Goal: Task Accomplishment & Management: Use online tool/utility

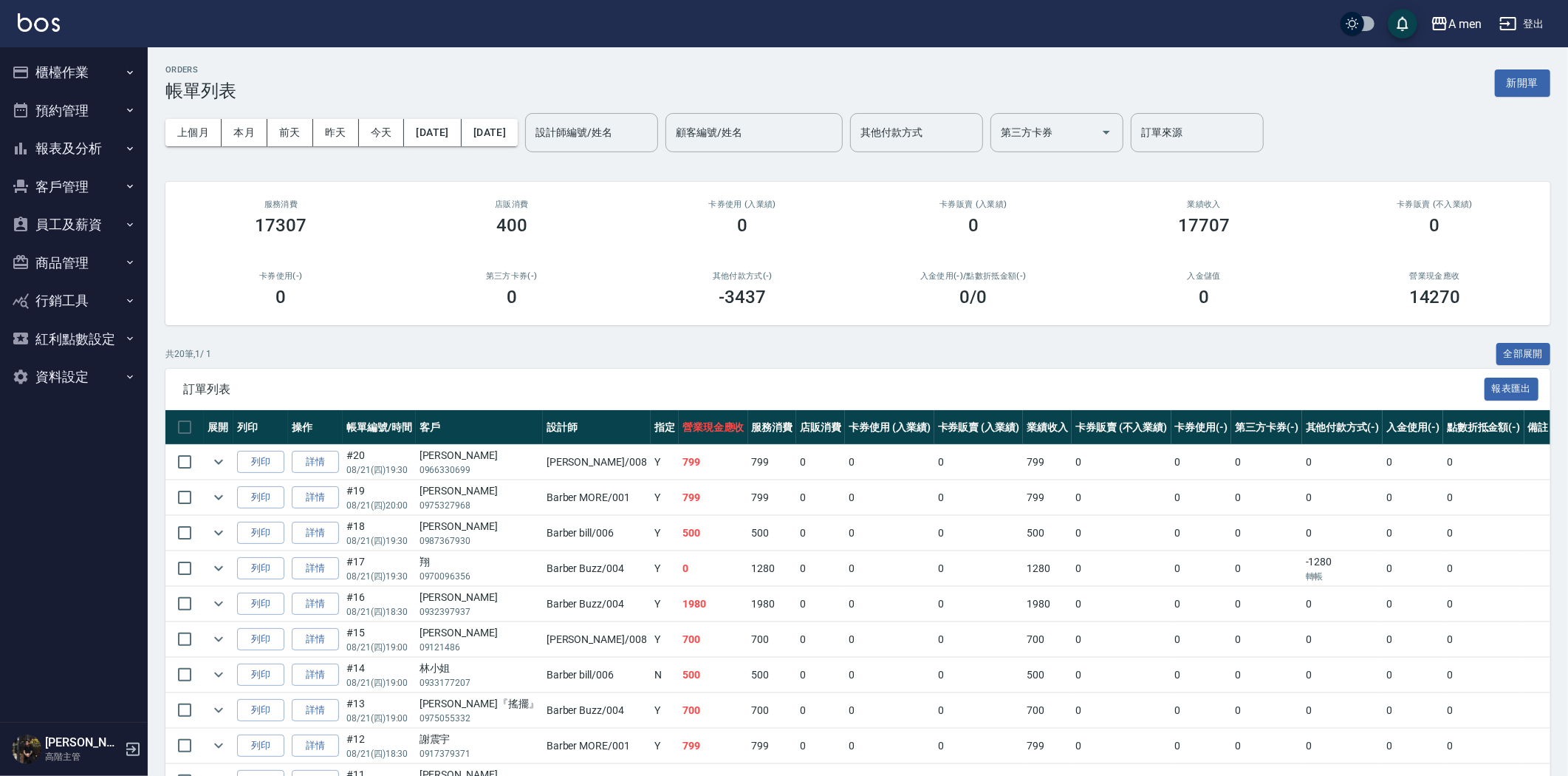
click at [107, 67] on button "櫃檯作業" at bounding box center [74, 72] width 136 height 38
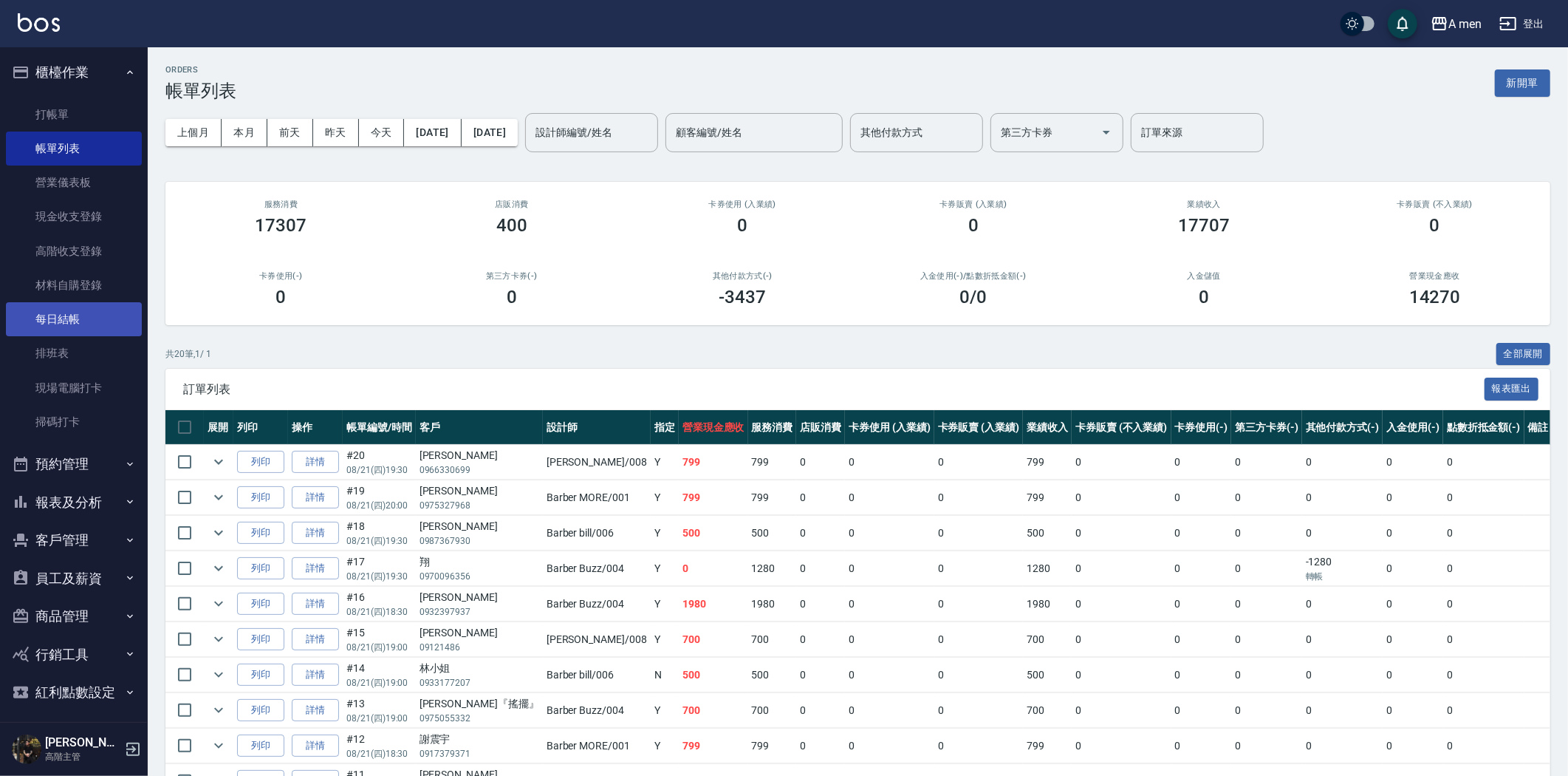
click at [99, 324] on link "每日結帳" at bounding box center [74, 319] width 136 height 34
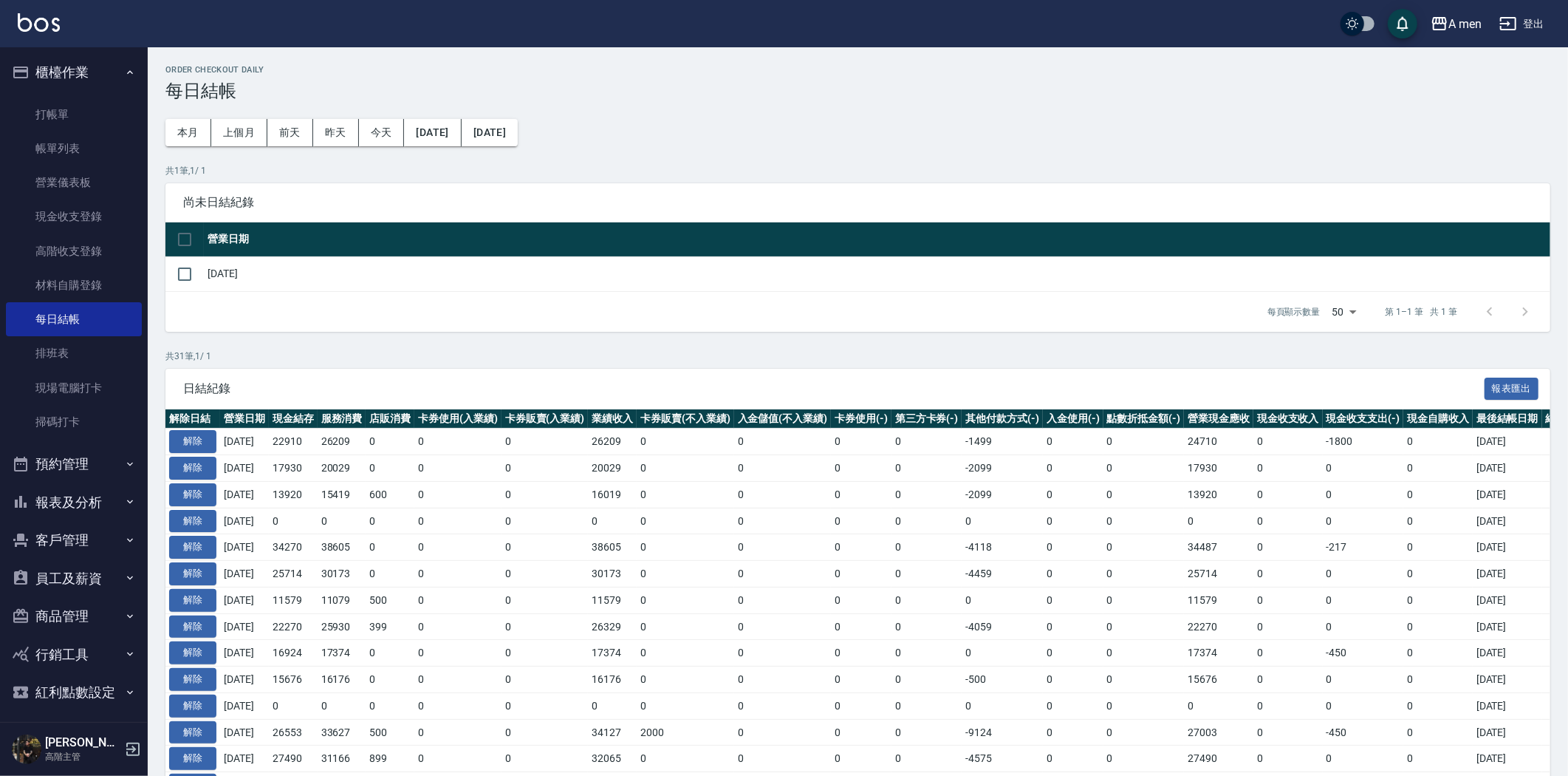
click at [208, 274] on td "[DATE]" at bounding box center [877, 274] width 1346 height 35
click at [166, 278] on td at bounding box center [185, 274] width 38 height 35
click at [187, 275] on input "checkbox" at bounding box center [185, 274] width 31 height 31
checkbox input "true"
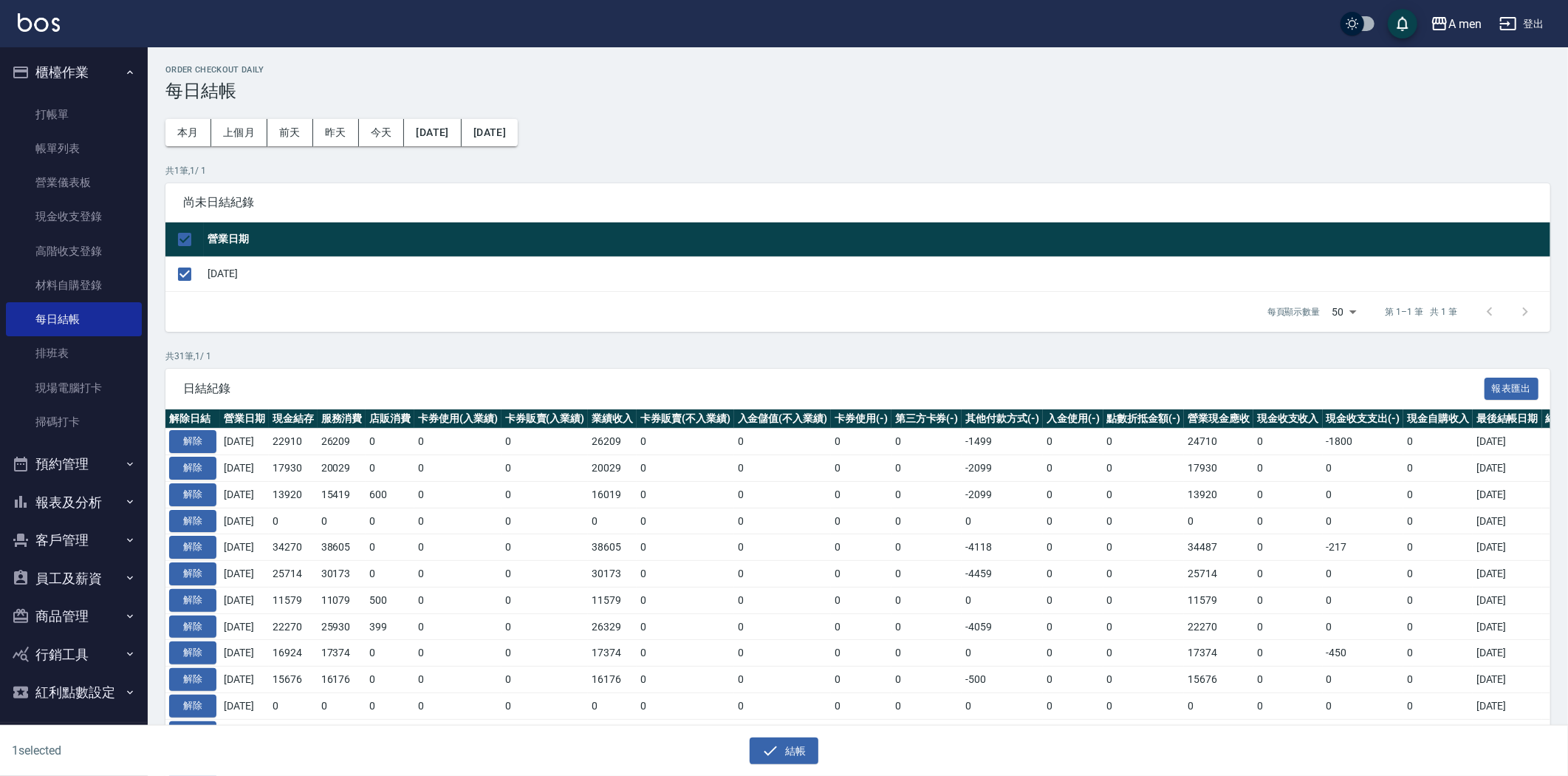
click at [778, 733] on div "結帳" at bounding box center [778, 745] width 778 height 39
click at [783, 736] on div "結帳" at bounding box center [778, 745] width 778 height 39
click at [783, 738] on button "結帳" at bounding box center [784, 751] width 69 height 27
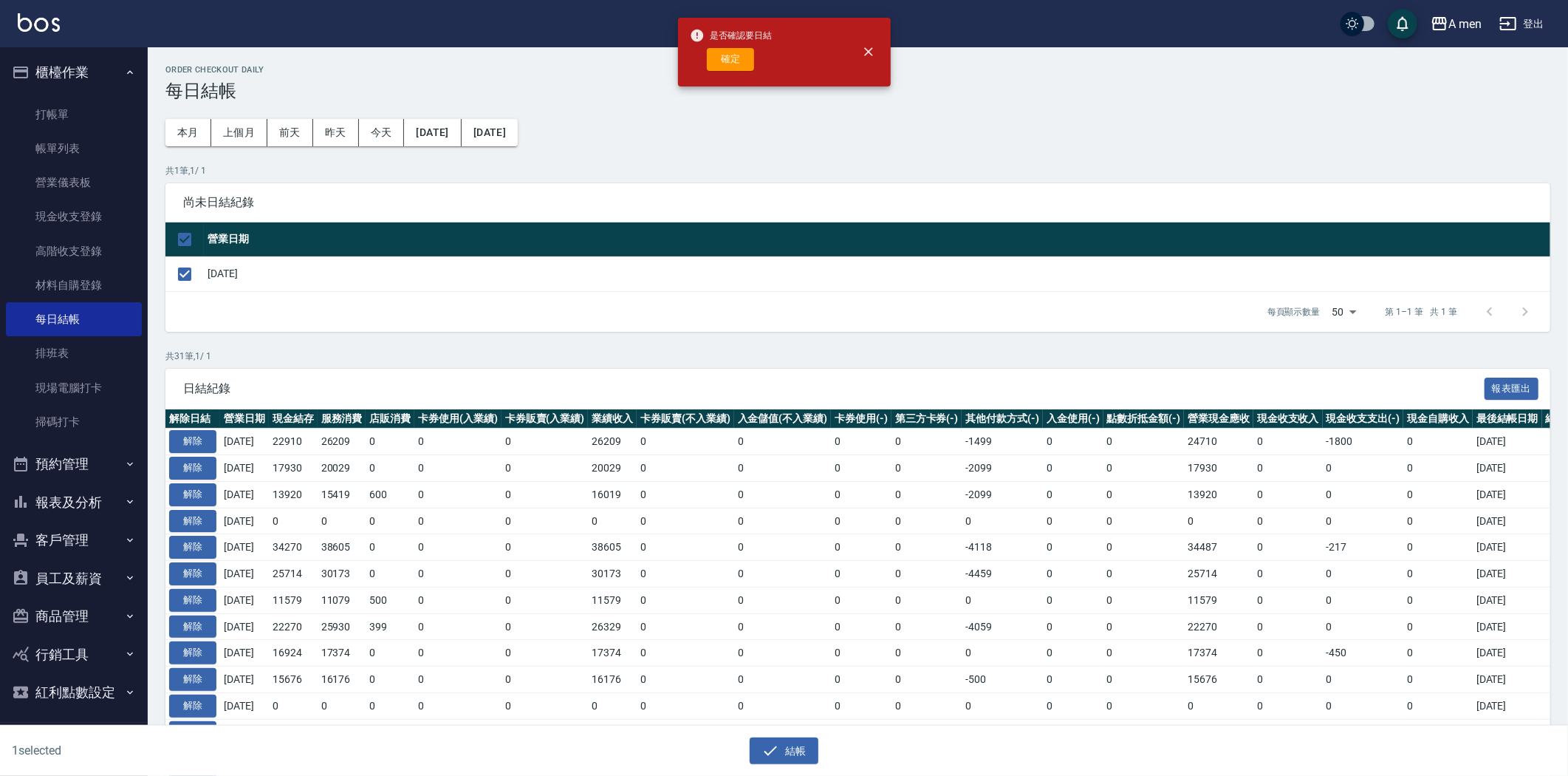
click at [750, 45] on div "是否確認要日結 確定" at bounding box center [731, 52] width 83 height 60
click at [750, 52] on button "確定" at bounding box center [730, 59] width 47 height 23
checkbox input "false"
